Goal: Information Seeking & Learning: Learn about a topic

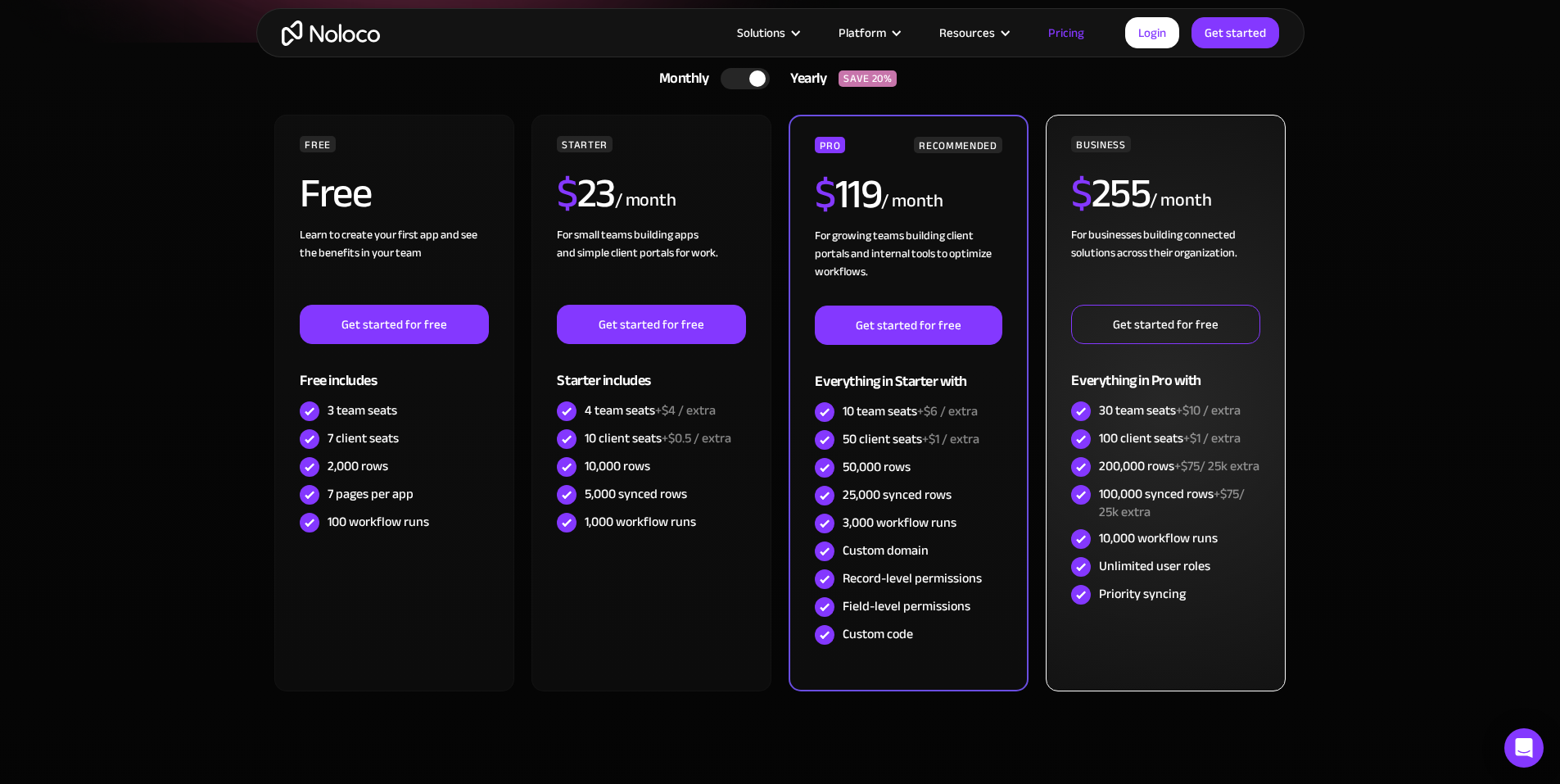
scroll to position [327, 0]
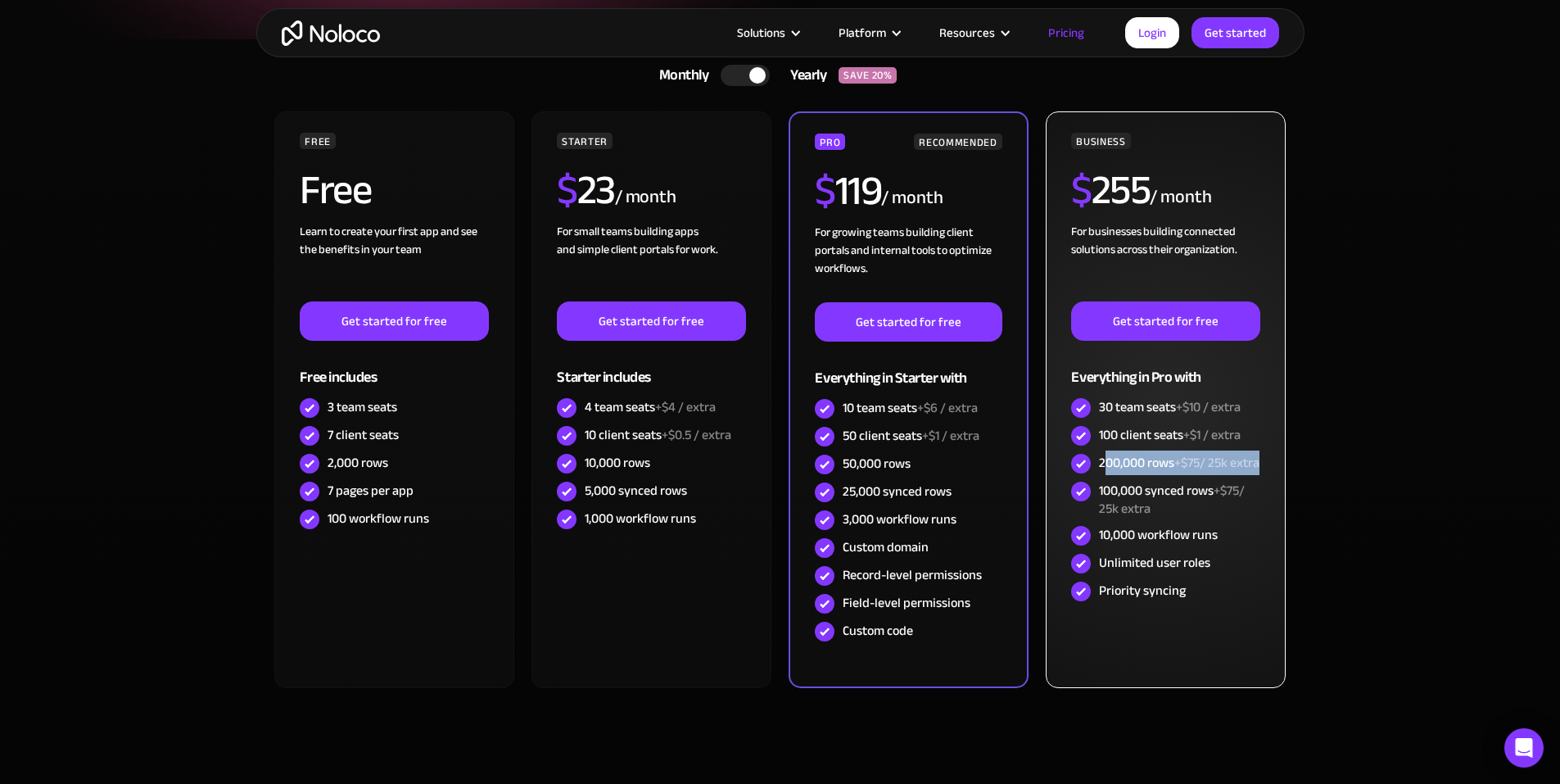
drag, startPoint x: 1107, startPoint y: 465, endPoint x: 1234, endPoint y: 472, distance: 127.2
click at [1234, 472] on div "200,000 rows +$75/ 25k extra" at bounding box center [1179, 462] width 161 height 18
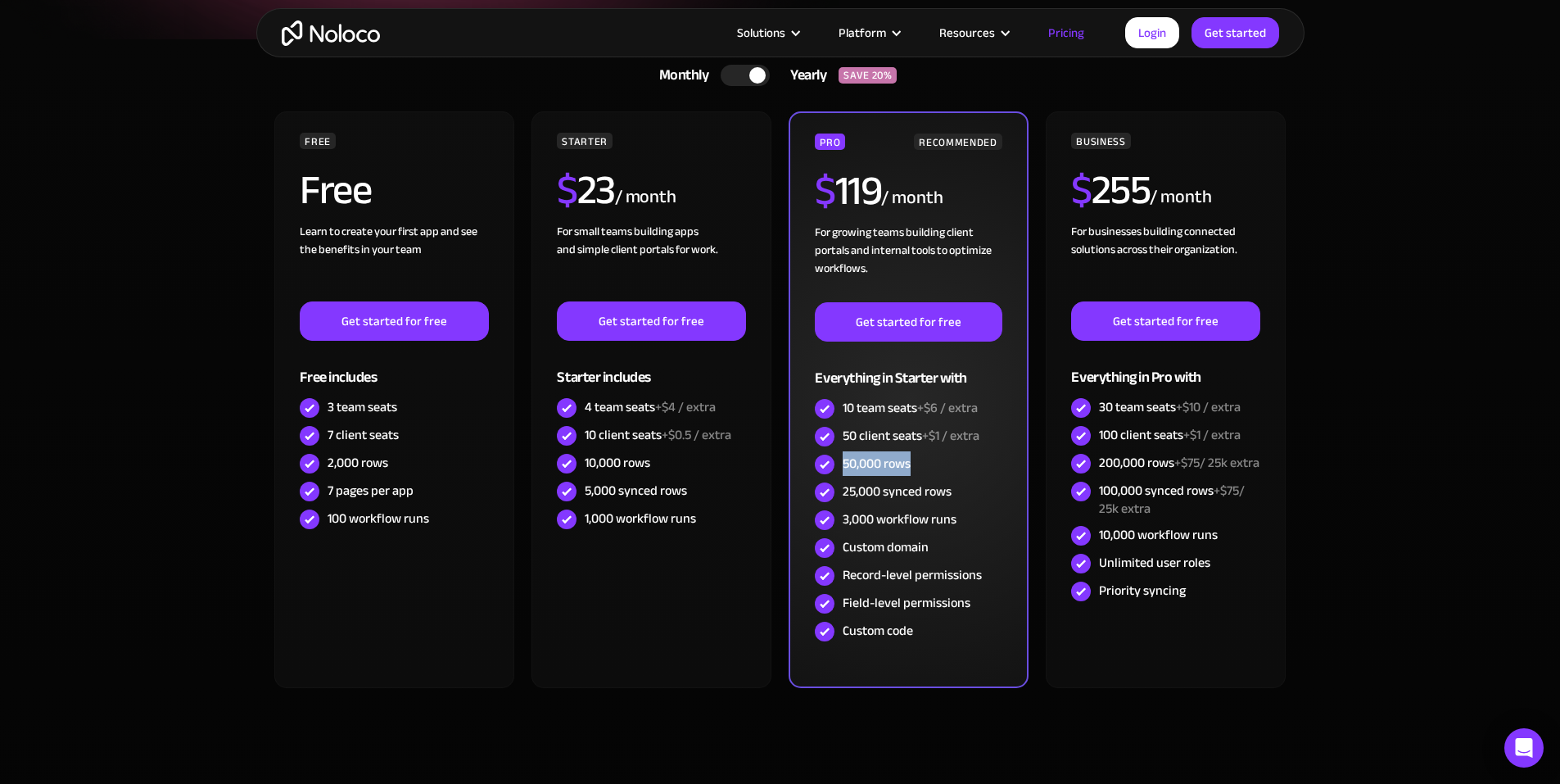
drag, startPoint x: 844, startPoint y: 462, endPoint x: 910, endPoint y: 464, distance: 66.0
click at [910, 464] on div "50,000 rows" at bounding box center [877, 463] width 68 height 18
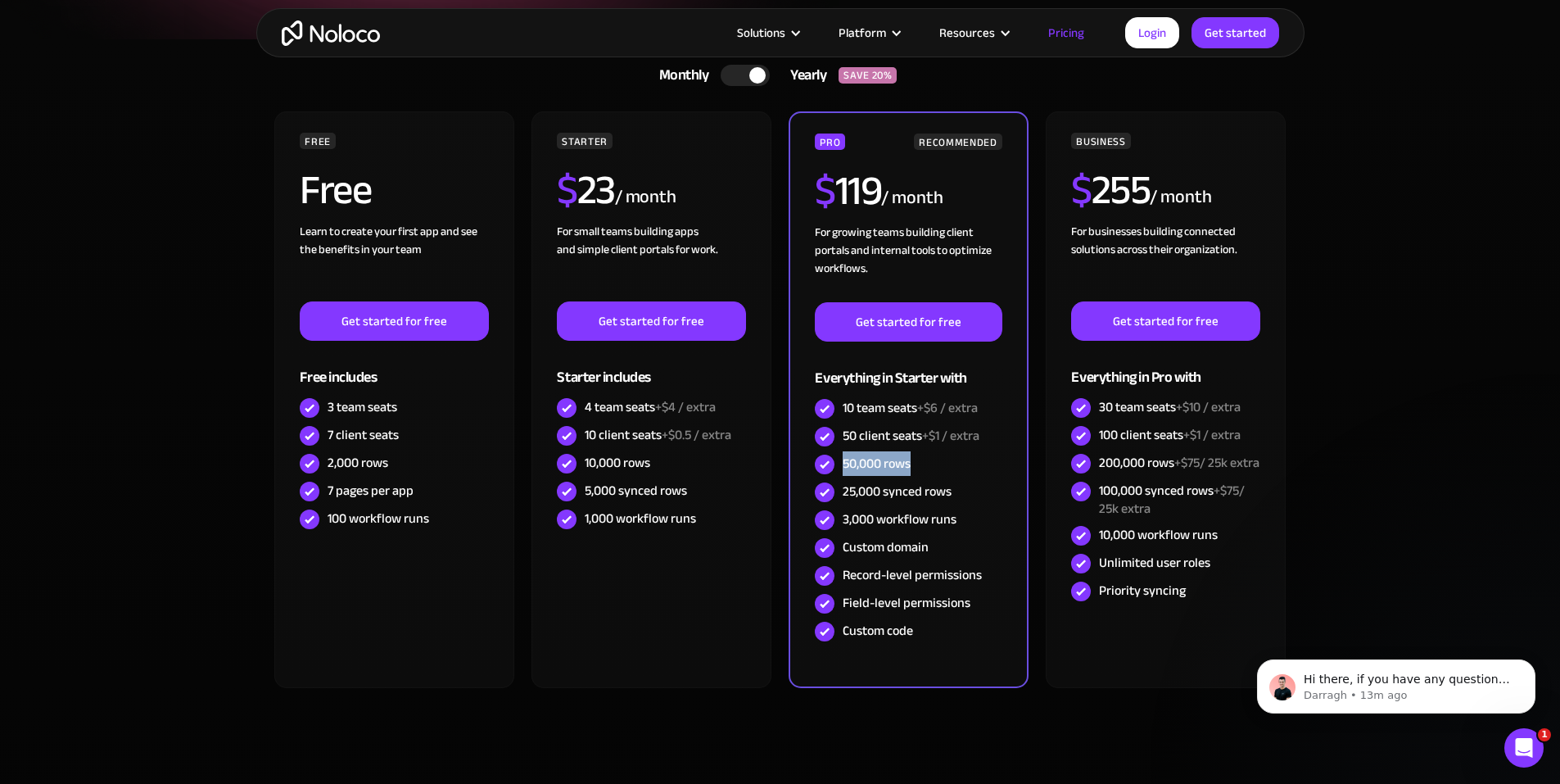
click at [742, 75] on div at bounding box center [745, 75] width 49 height 21
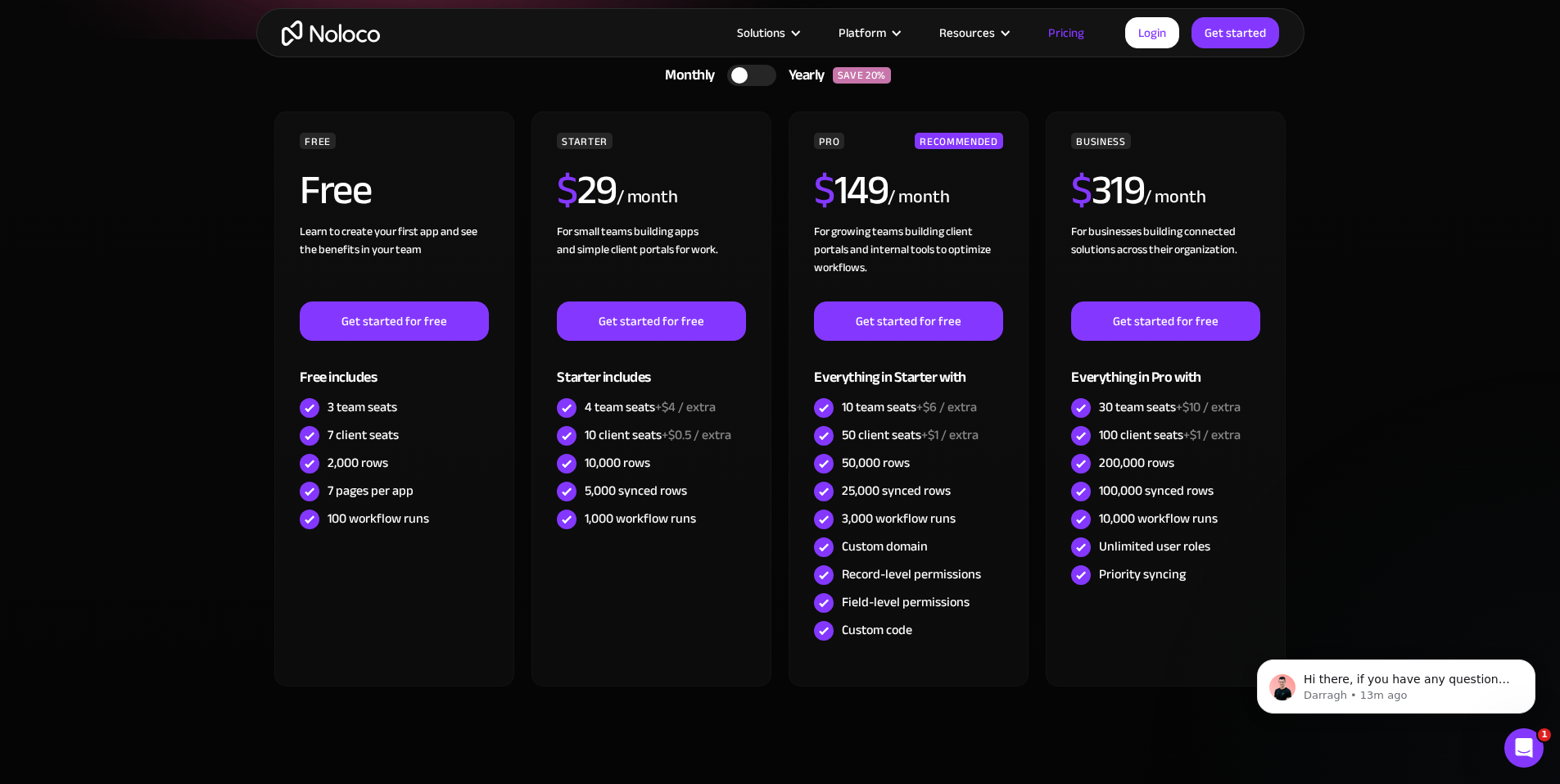
click at [765, 72] on div at bounding box center [751, 75] width 49 height 21
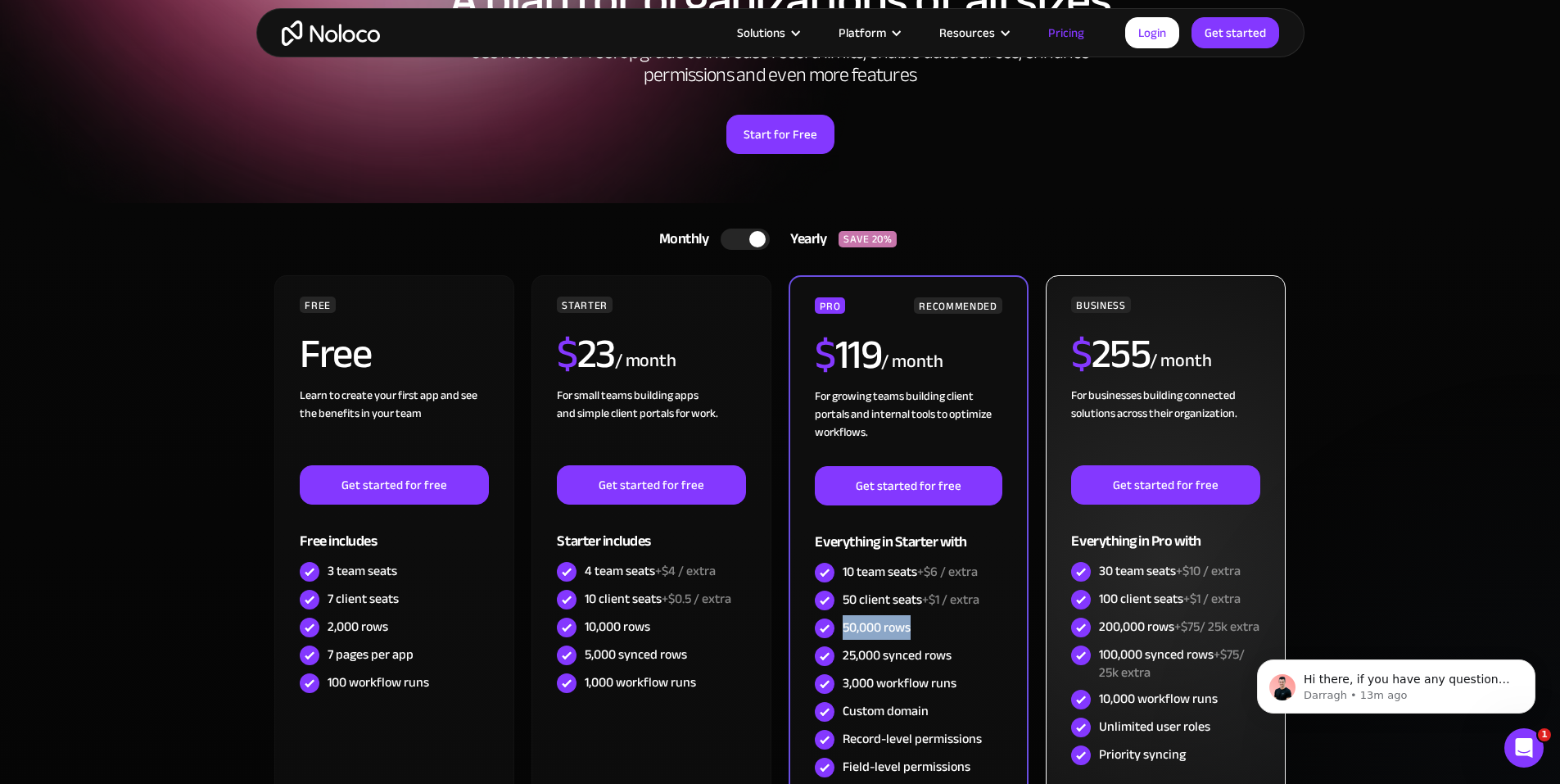
scroll to position [0, 0]
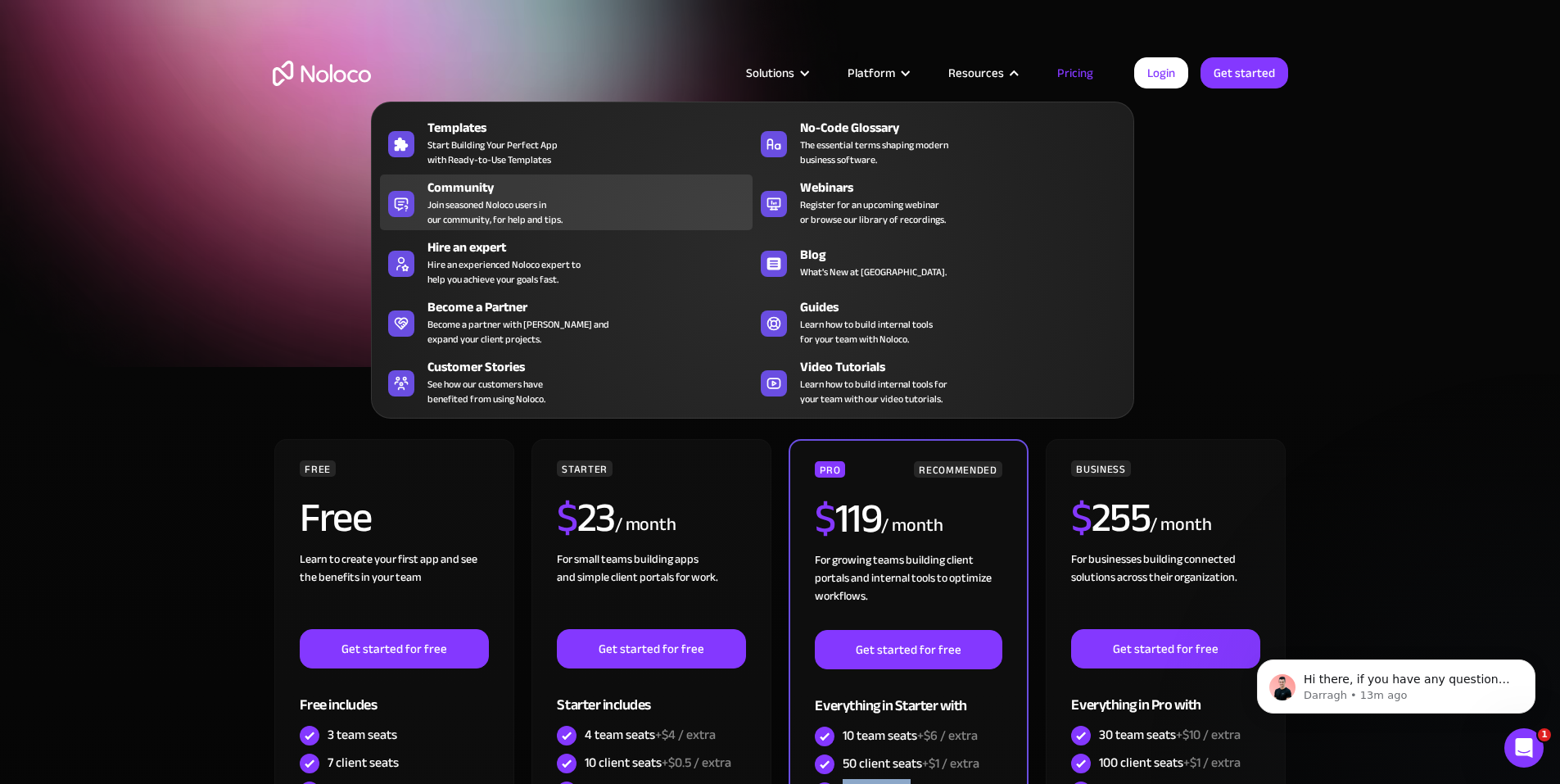
click at [510, 217] on span "Join seasoned Noloco users in our community, for help and tips." at bounding box center [494, 212] width 135 height 30
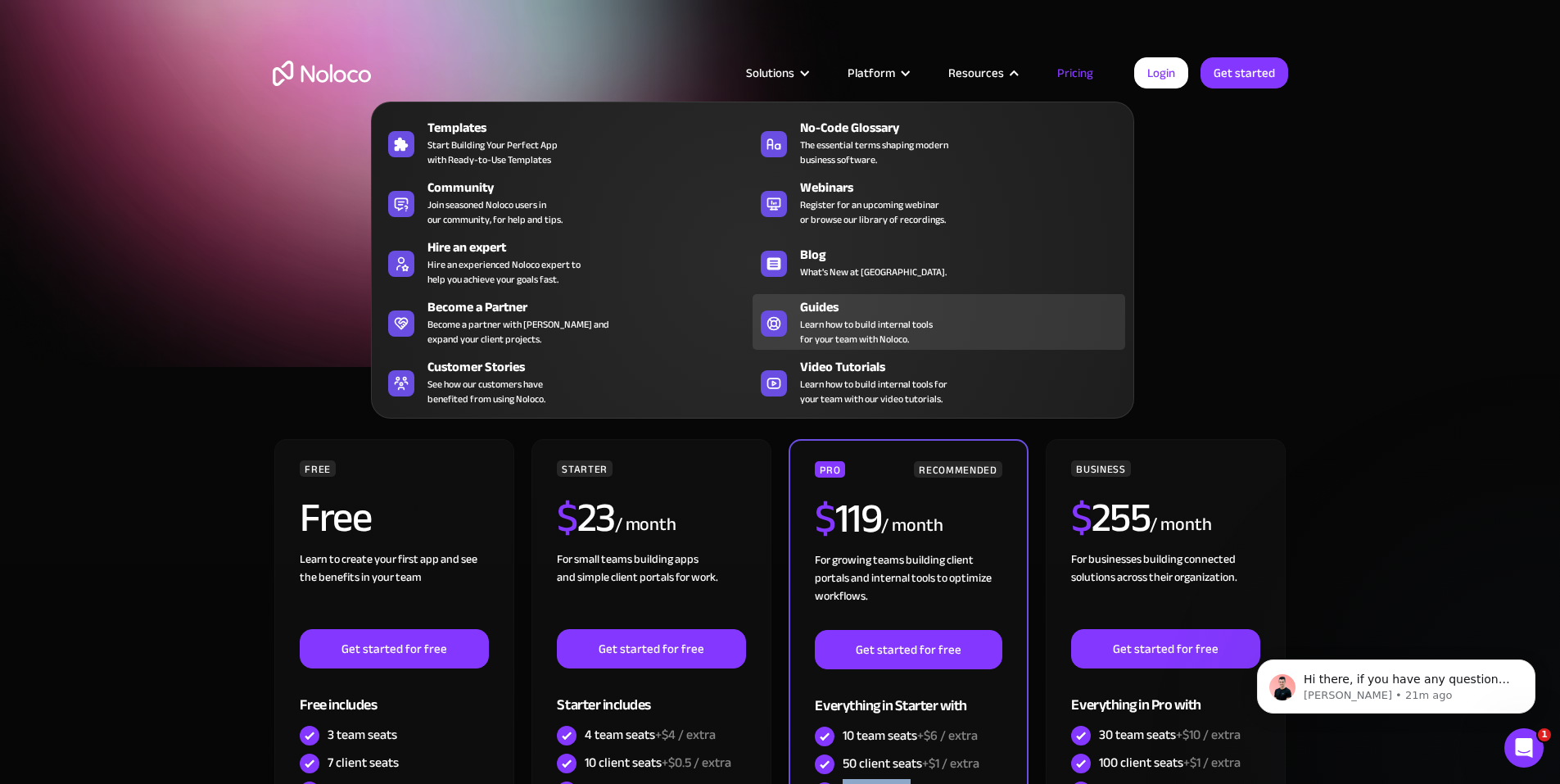
click at [852, 334] on span "Learn how to build internal tools for your team with Noloco." at bounding box center [866, 331] width 132 height 30
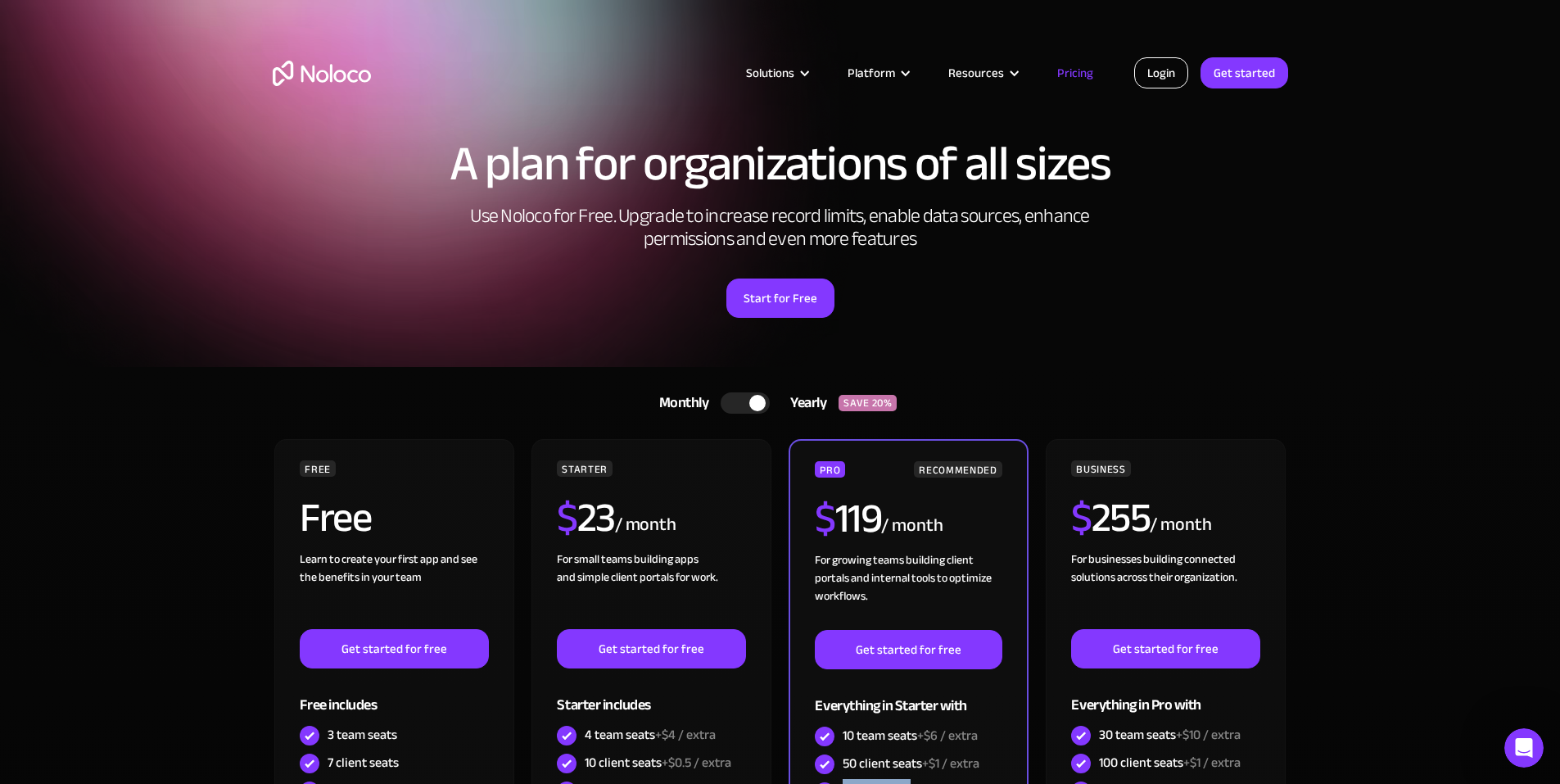
click at [1153, 76] on link "Login" at bounding box center [1161, 72] width 54 height 31
click at [1160, 73] on link "Login" at bounding box center [1161, 72] width 54 height 31
